Goal: Find specific page/section: Find specific page/section

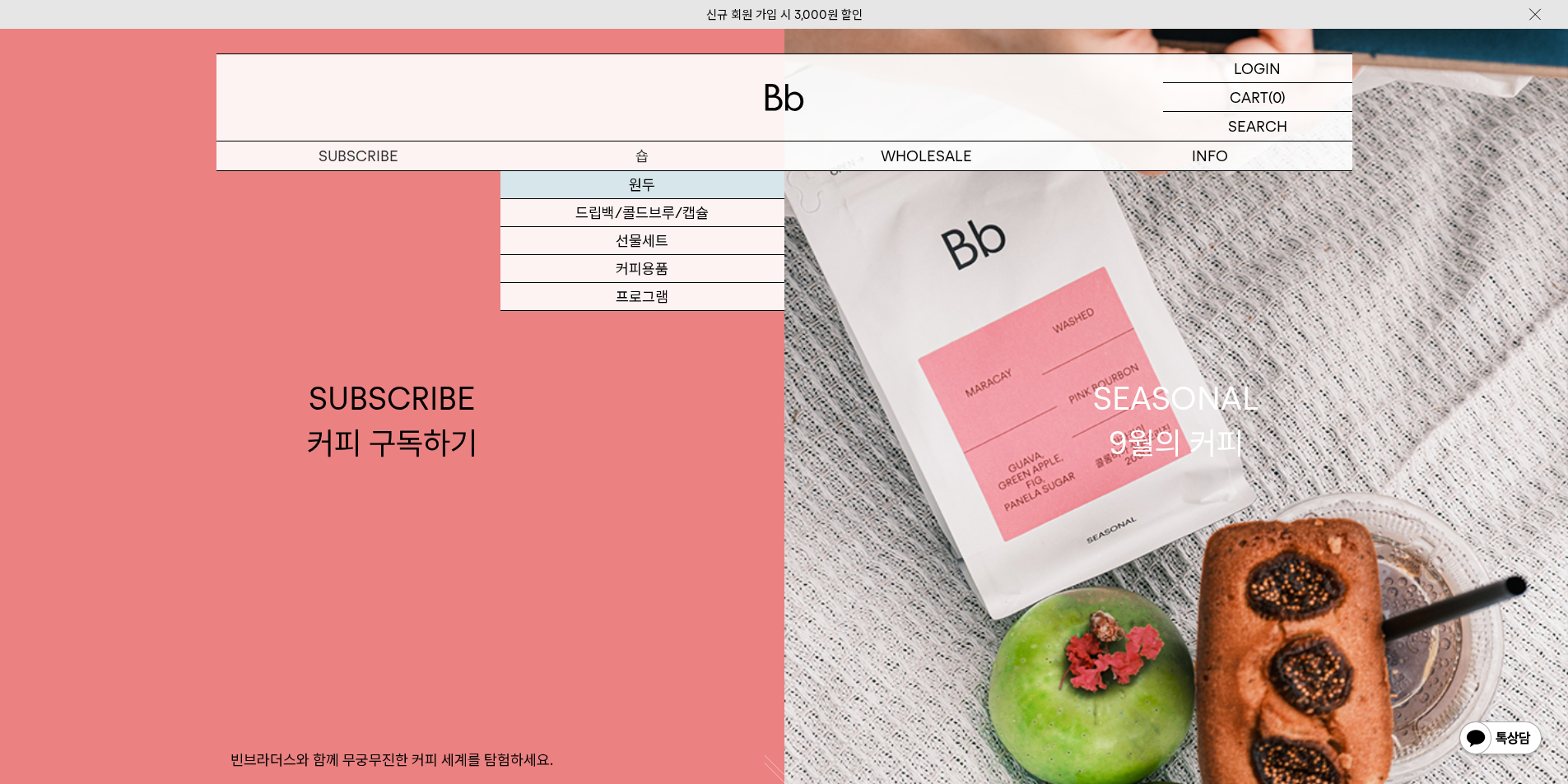
click at [655, 189] on link "원두" at bounding box center [642, 185] width 284 height 28
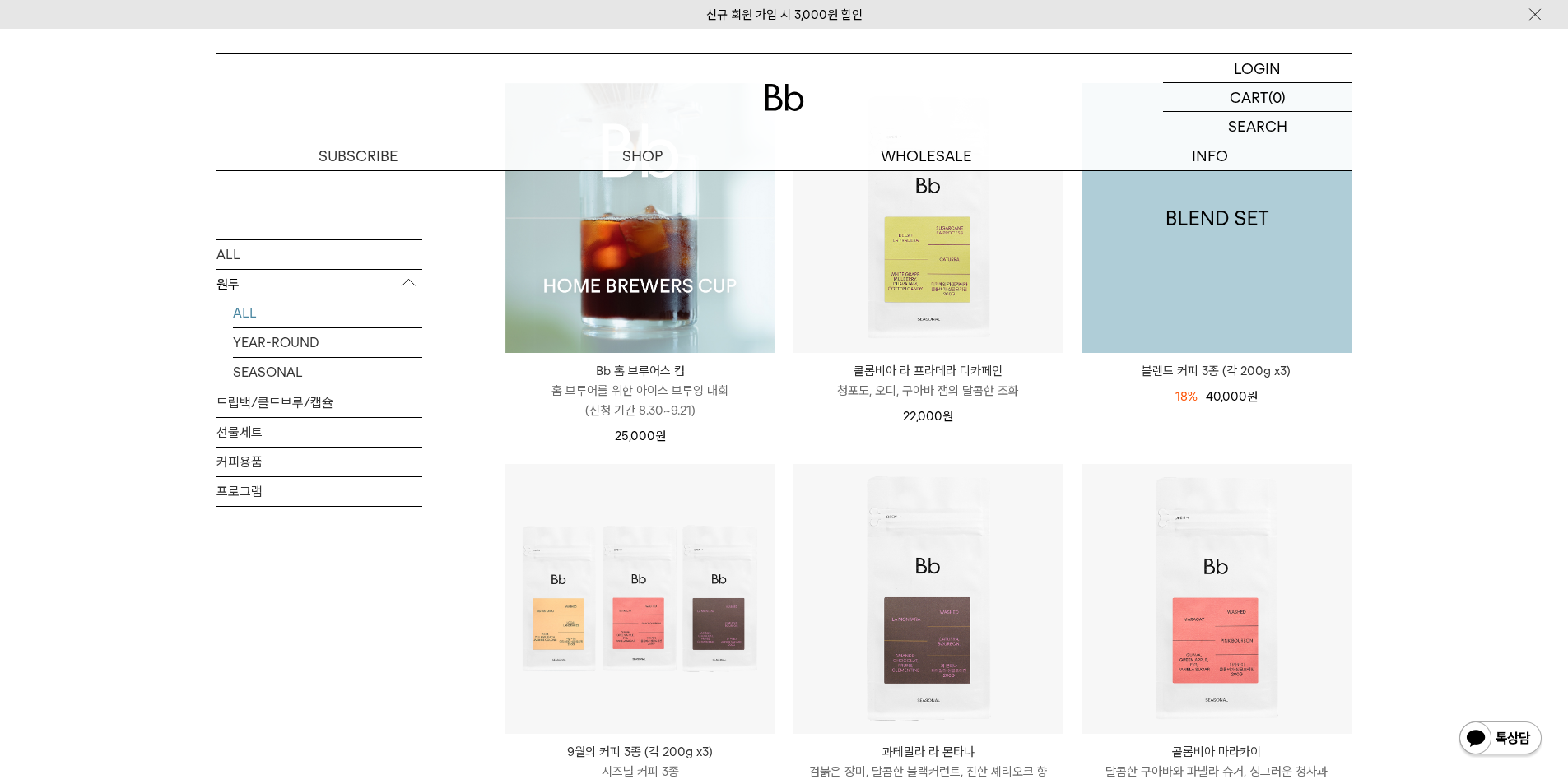
scroll to position [83, 0]
